Goal: Navigation & Orientation: Find specific page/section

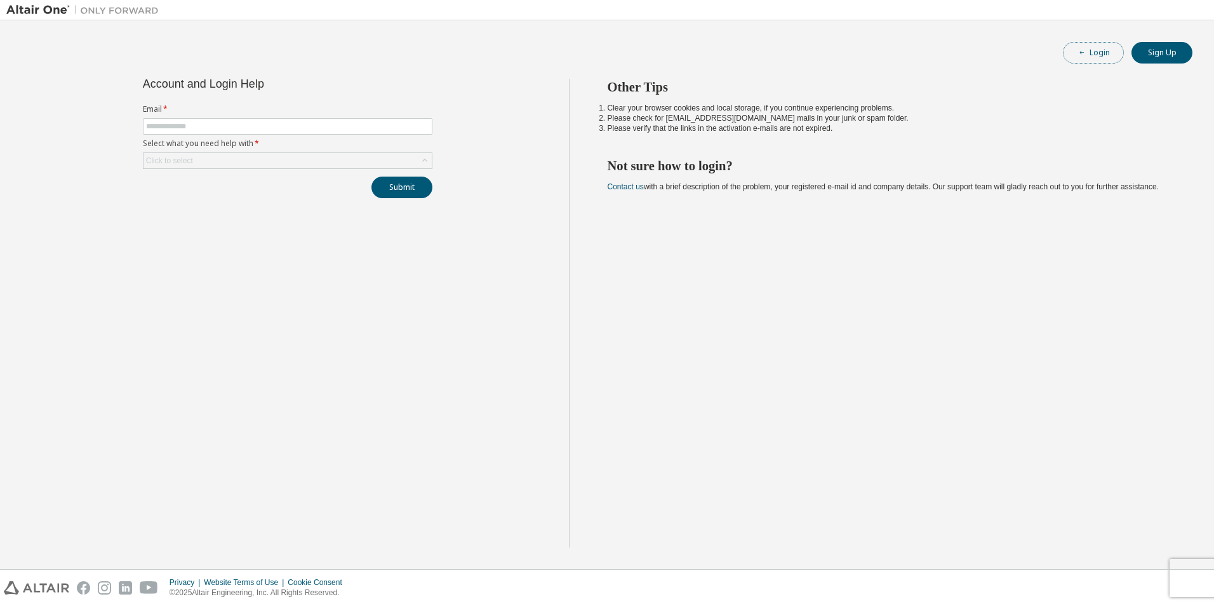
click at [1088, 46] on button "Login" at bounding box center [1093, 53] width 61 height 22
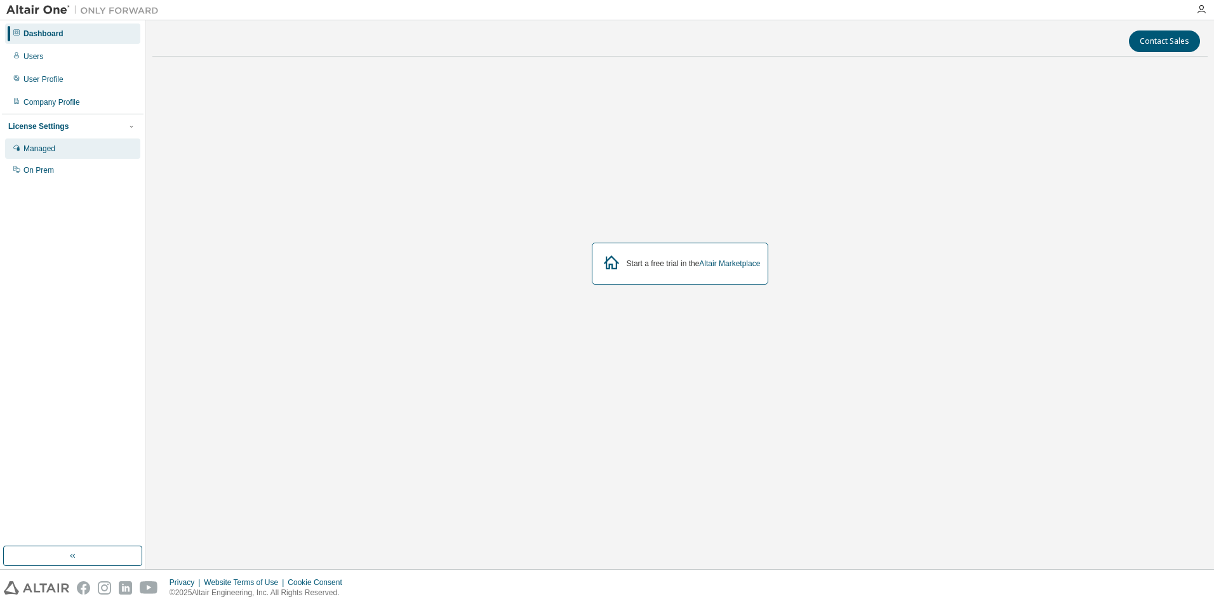
click at [34, 149] on div "Managed" at bounding box center [39, 149] width 32 height 10
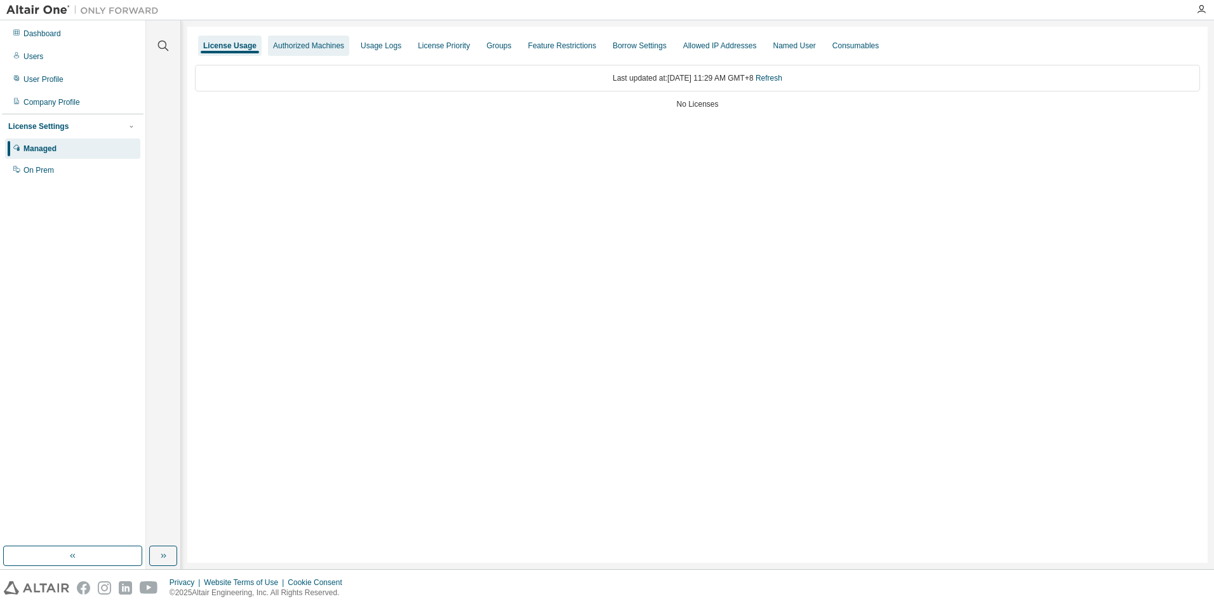
click at [299, 50] on div "Authorized Machines" at bounding box center [308, 46] width 71 height 10
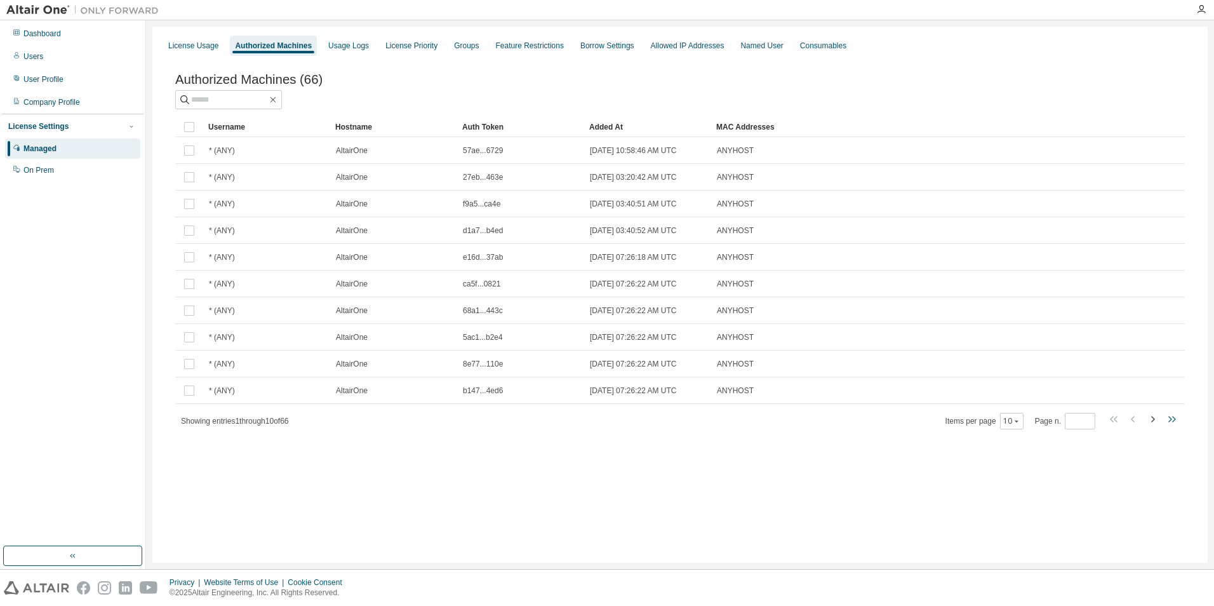
click at [1171, 422] on icon "button" at bounding box center [1171, 419] width 4 height 6
type input "*"
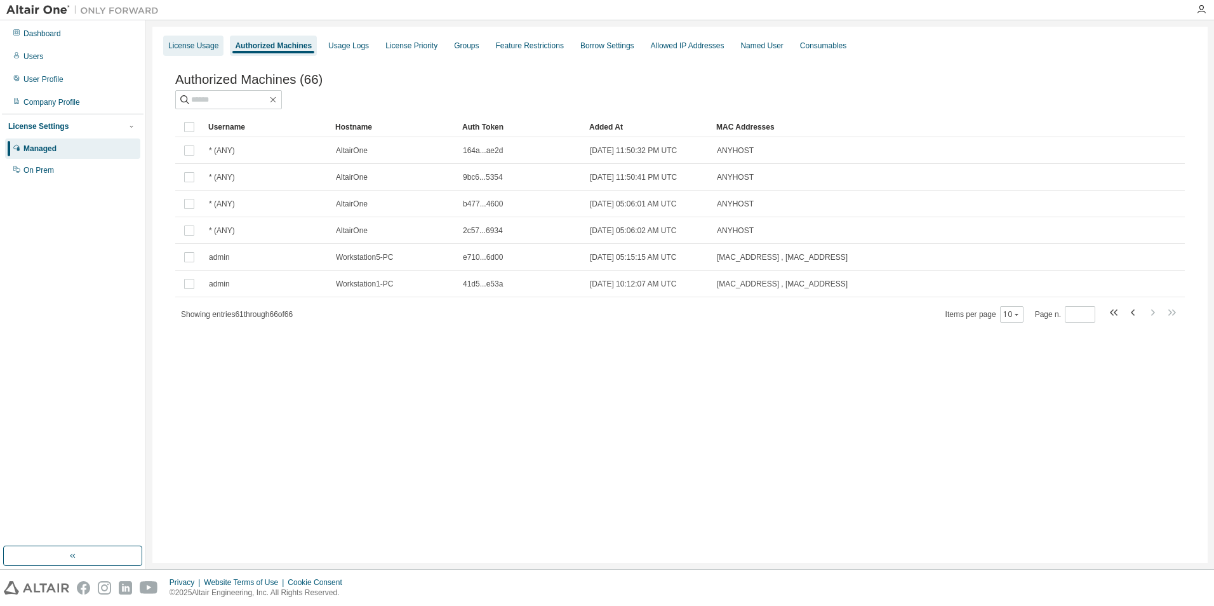
click at [200, 48] on div "License Usage" at bounding box center [193, 46] width 50 height 10
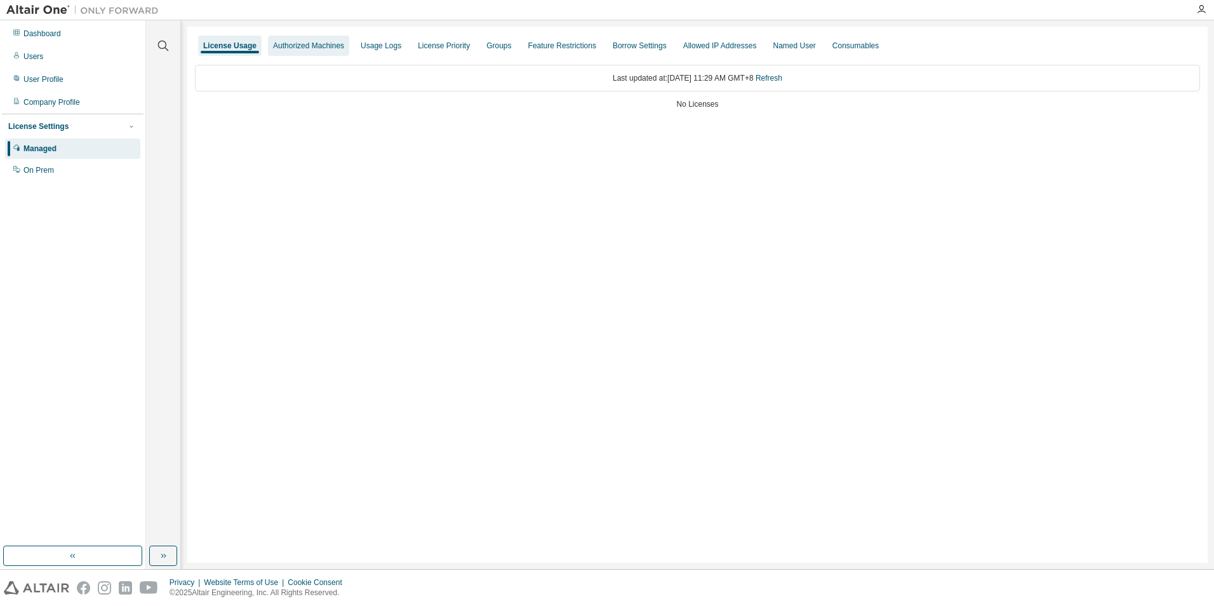
click at [305, 41] on div "Authorized Machines" at bounding box center [308, 46] width 71 height 10
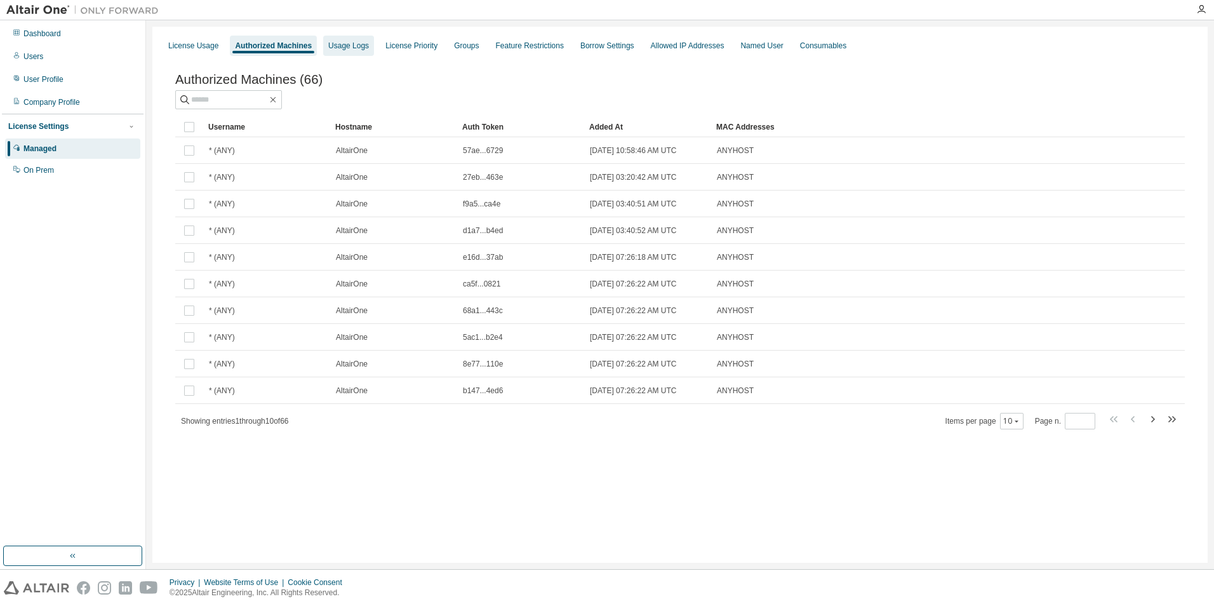
click at [342, 41] on div "Usage Logs" at bounding box center [348, 46] width 41 height 10
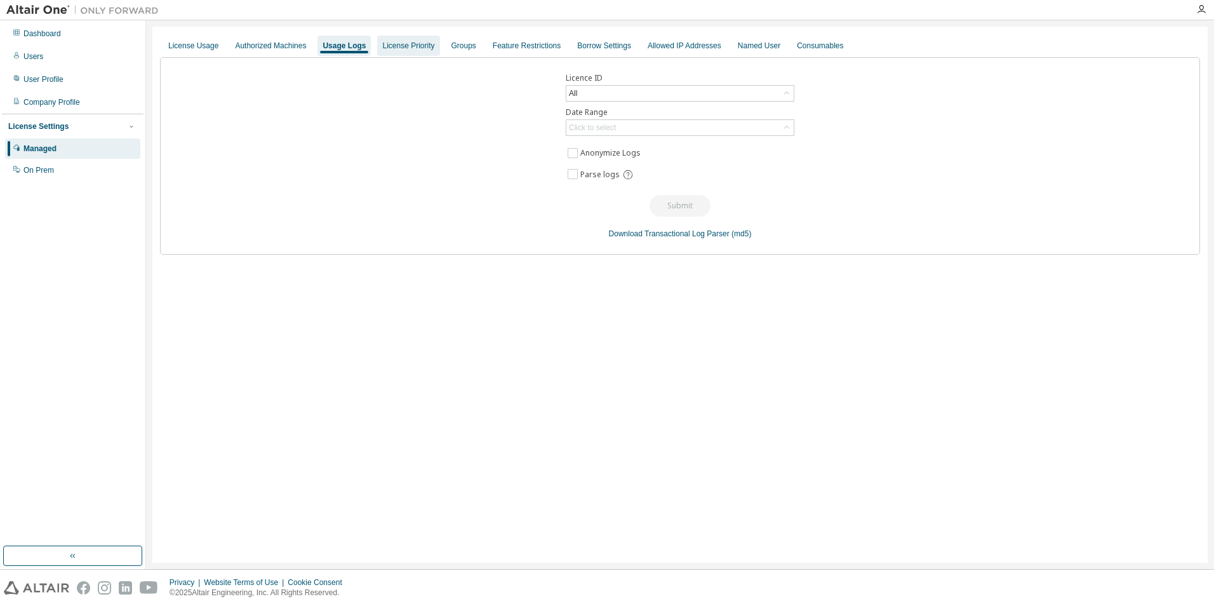
click at [393, 46] on div "License Priority" at bounding box center [408, 46] width 52 height 10
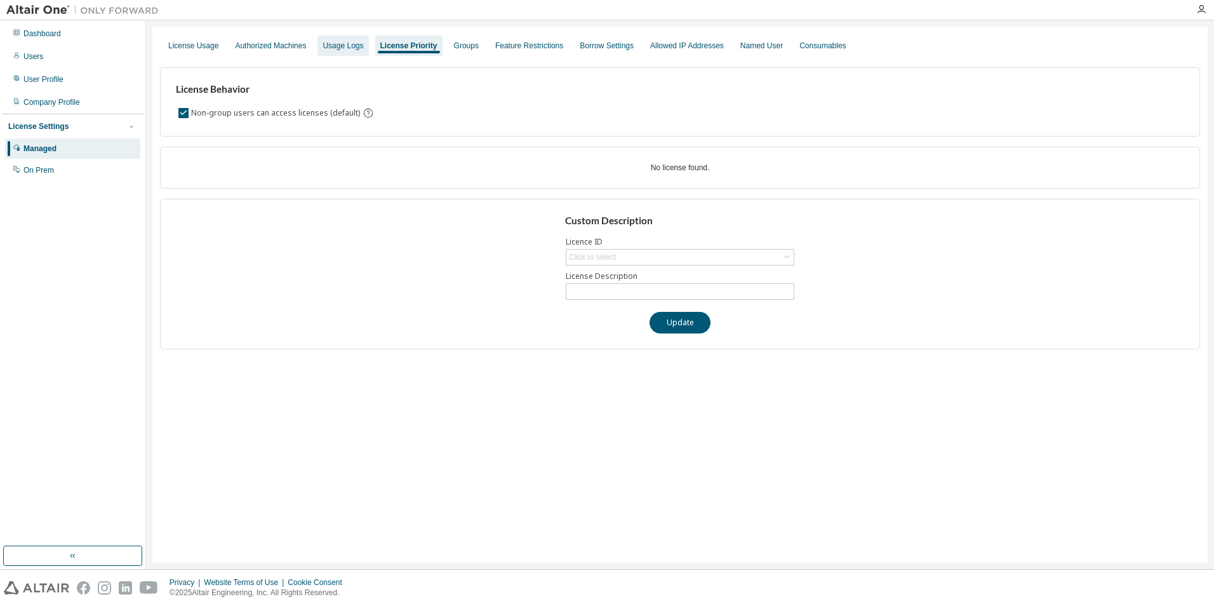
click at [344, 46] on div "Usage Logs" at bounding box center [343, 46] width 41 height 10
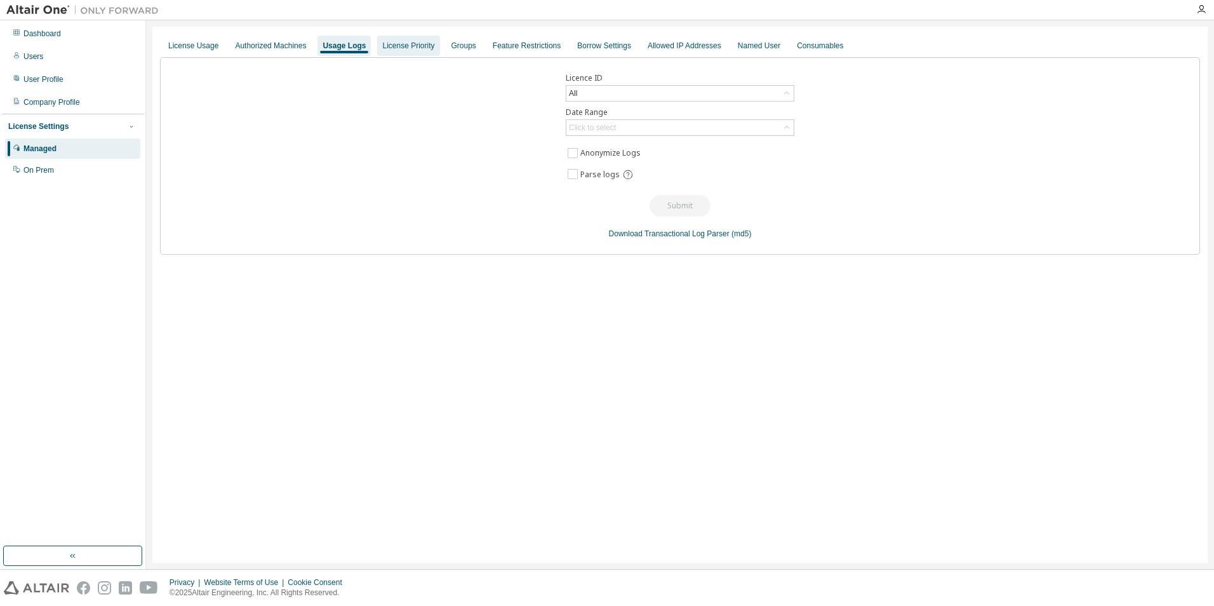
click at [401, 46] on div "License Priority" at bounding box center [408, 46] width 52 height 10
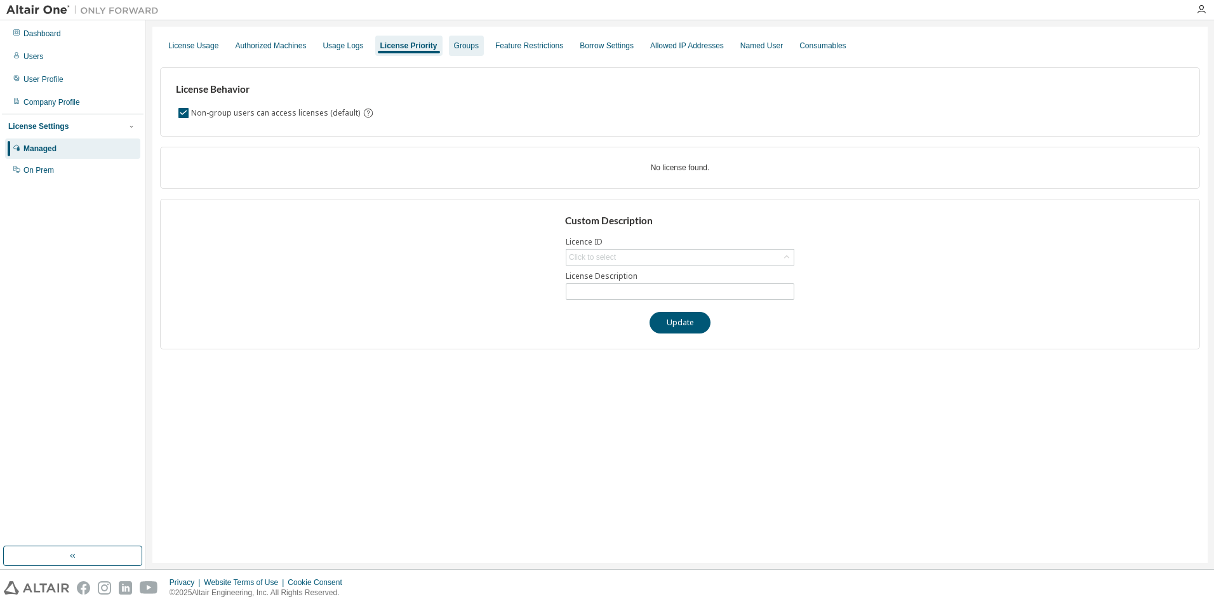
click at [462, 48] on div "Groups" at bounding box center [466, 46] width 25 height 10
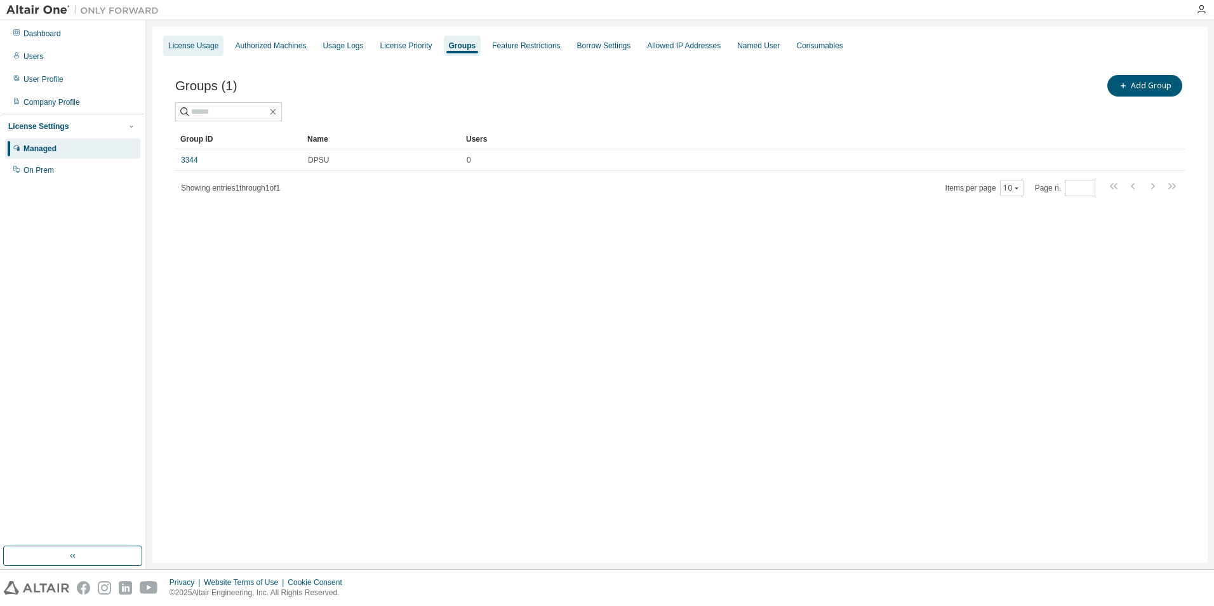
click at [203, 46] on div "License Usage" at bounding box center [193, 46] width 50 height 10
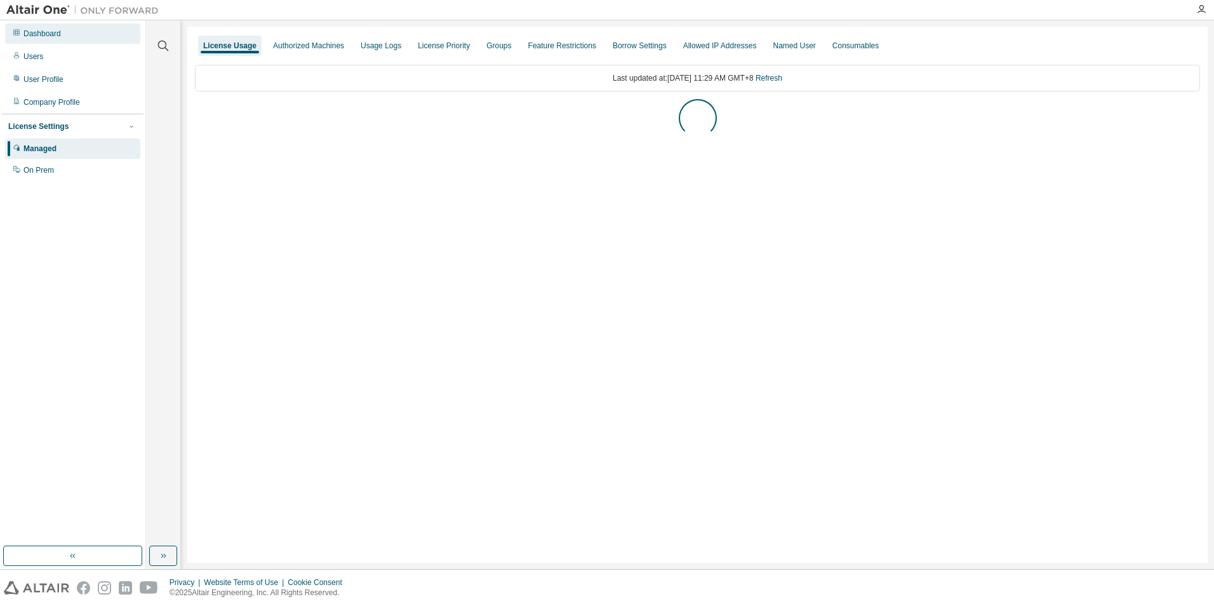
click at [36, 39] on div "Dashboard" at bounding box center [72, 33] width 135 height 20
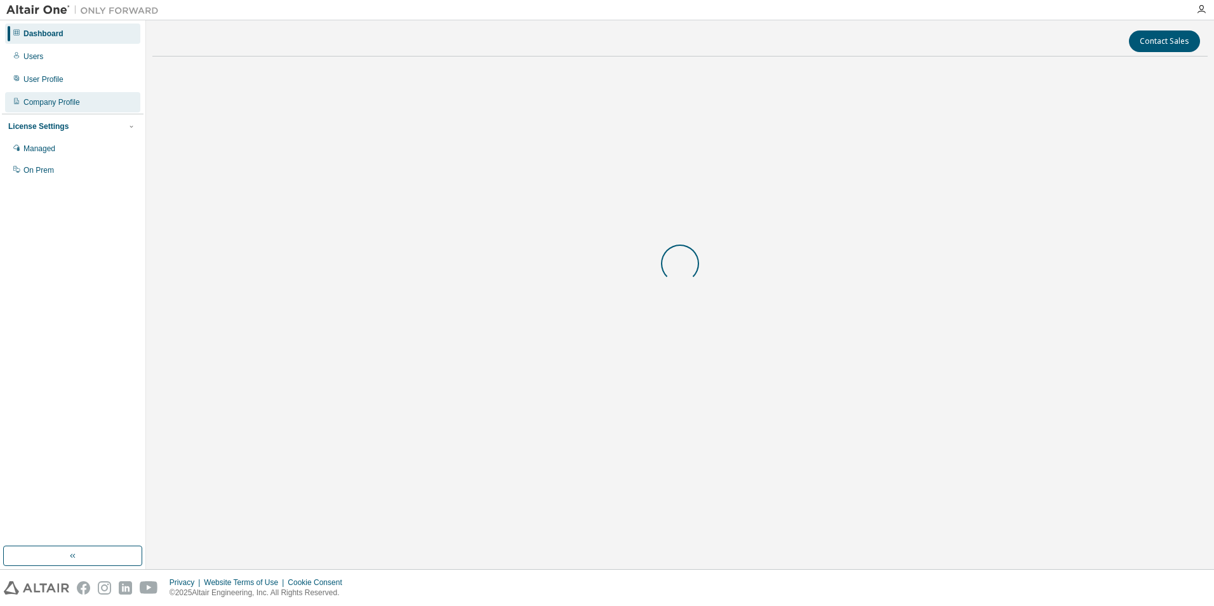
click at [57, 103] on div "Company Profile" at bounding box center [51, 102] width 57 height 10
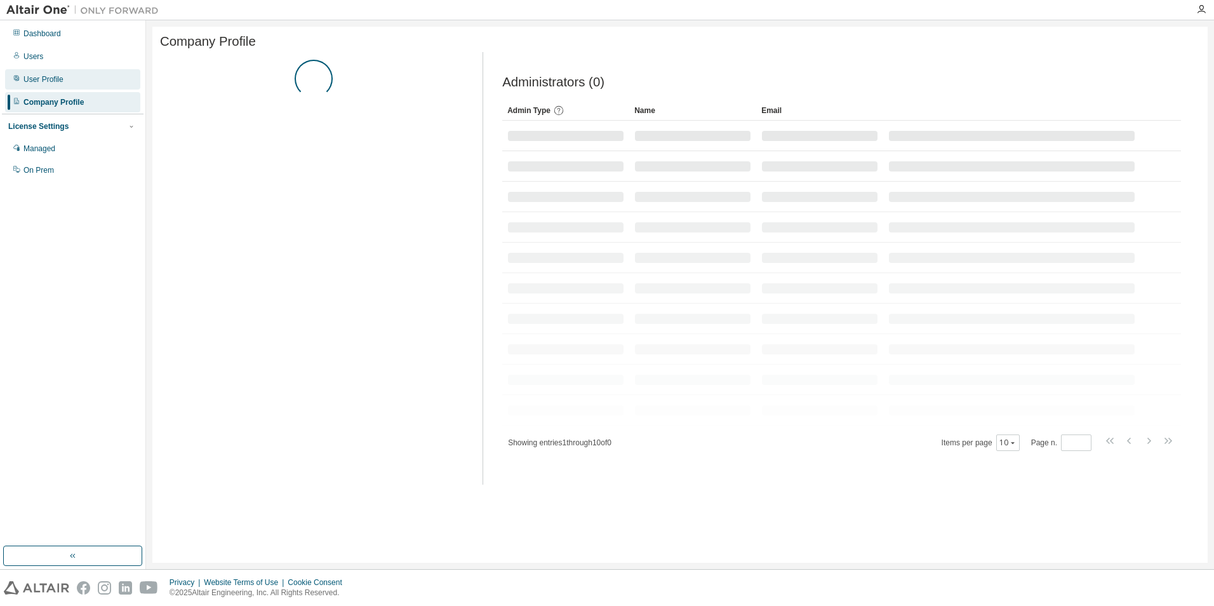
click at [48, 77] on div "User Profile" at bounding box center [43, 79] width 40 height 10
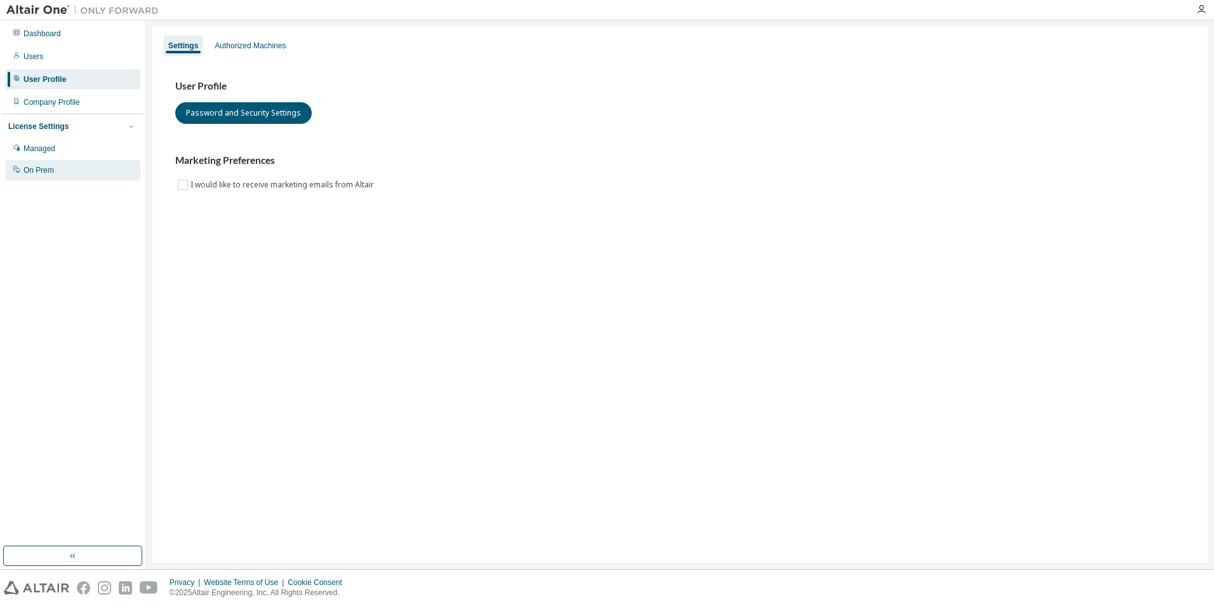
click at [44, 168] on div "On Prem" at bounding box center [38, 170] width 30 height 10
